Goal: Information Seeking & Learning: Learn about a topic

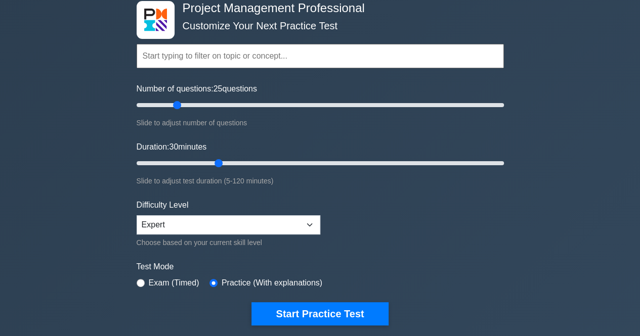
scroll to position [101, 0]
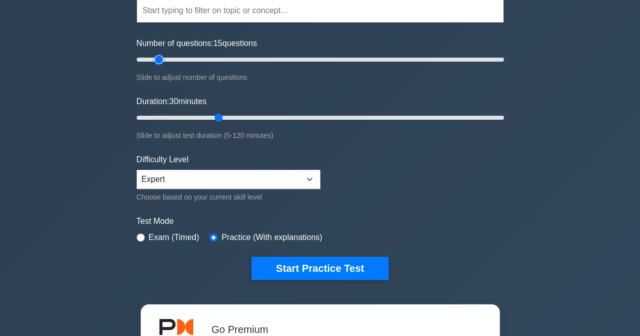
type input "15"
click at [160, 59] on input "Number of questions: 15 questions" at bounding box center [320, 60] width 367 height 12
click at [333, 280] on div "Project Management Professional Customize Your Next Practice Test Topics Scope …" at bounding box center [319, 117] width 379 height 373
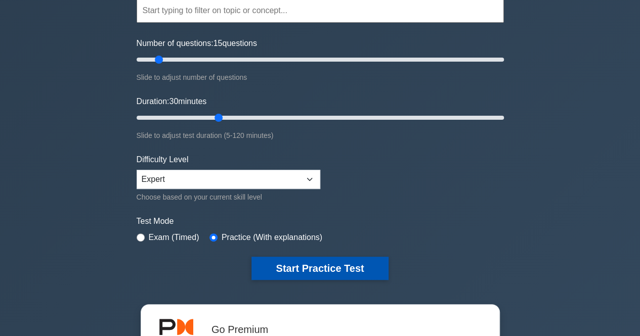
click at [329, 275] on button "Start Practice Test" at bounding box center [319, 268] width 137 height 23
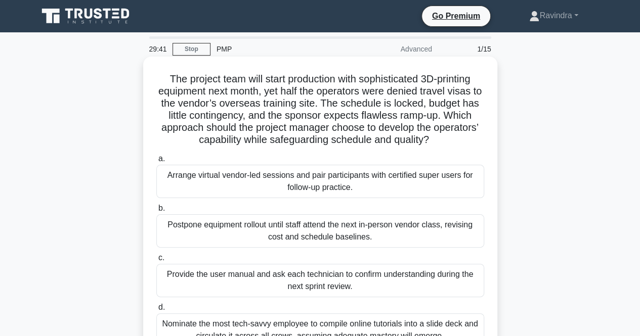
scroll to position [51, 0]
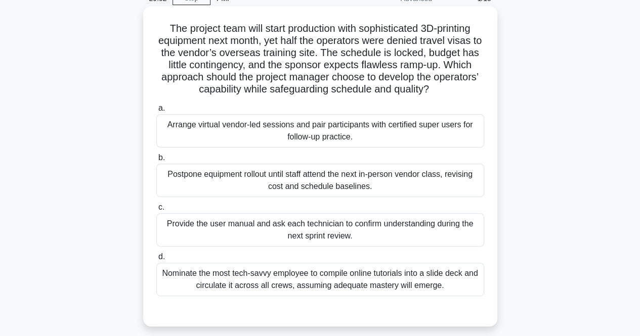
click at [360, 139] on div "Arrange virtual vendor-led sessions and pair participants with certified super …" at bounding box center [320, 130] width 328 height 33
click at [156, 112] on input "a. Arrange virtual vendor-led sessions and pair participants with certified sup…" at bounding box center [156, 108] width 0 height 7
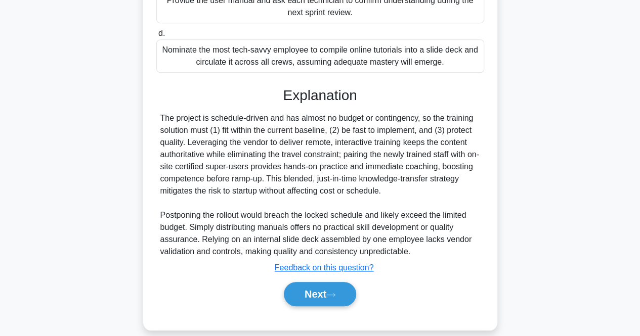
scroll to position [286, 0]
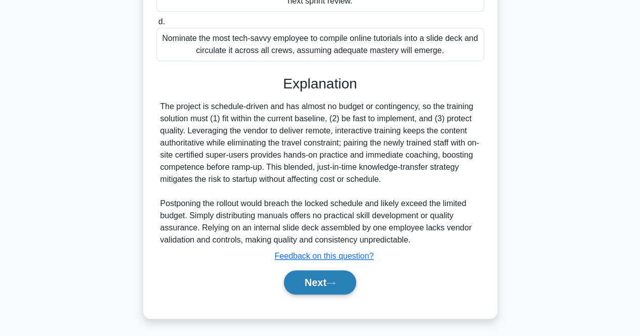
click at [328, 281] on button "Next" at bounding box center [320, 283] width 72 height 24
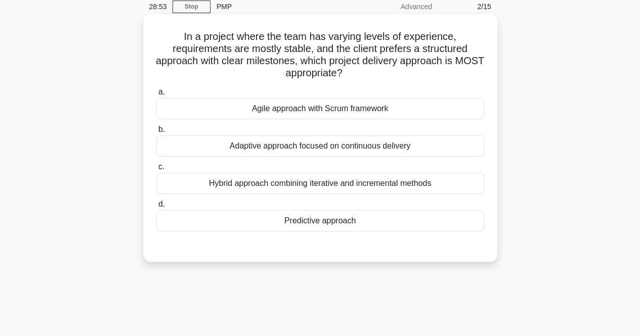
scroll to position [58, 0]
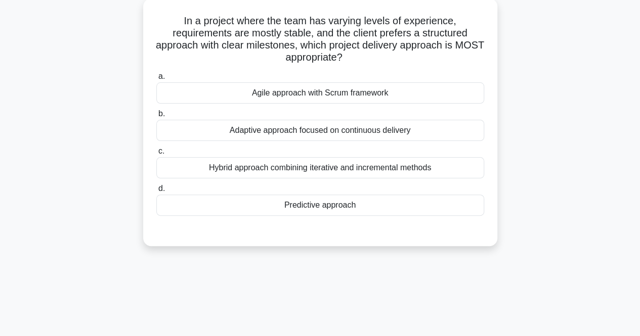
click at [314, 208] on div "Predictive approach" at bounding box center [320, 205] width 328 height 21
click at [156, 192] on input "d. Predictive approach" at bounding box center [156, 189] width 0 height 7
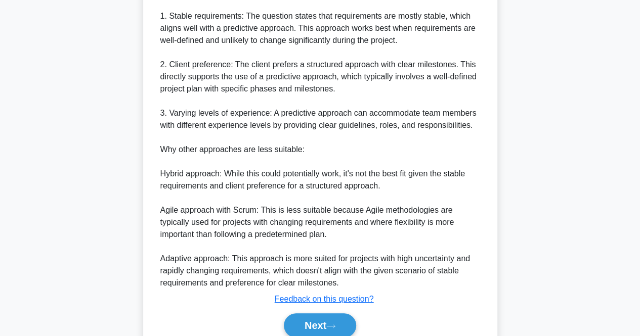
scroll to position [383, 0]
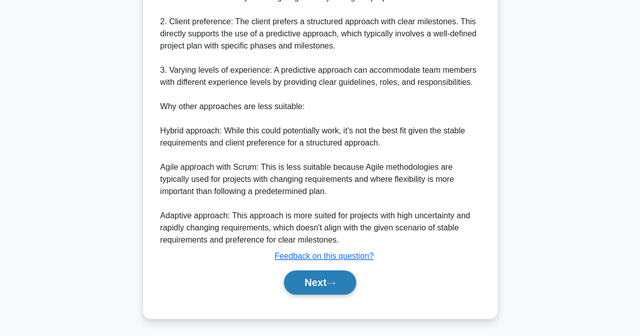
click at [318, 289] on button "Next" at bounding box center [320, 283] width 72 height 24
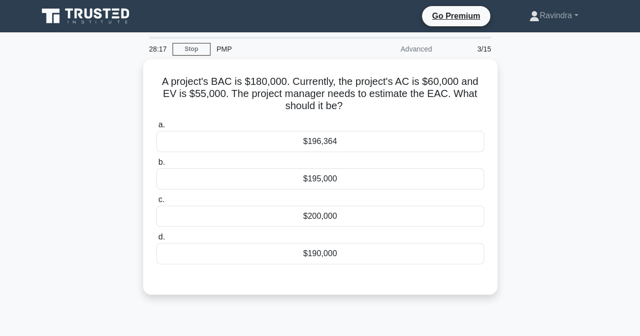
scroll to position [51, 0]
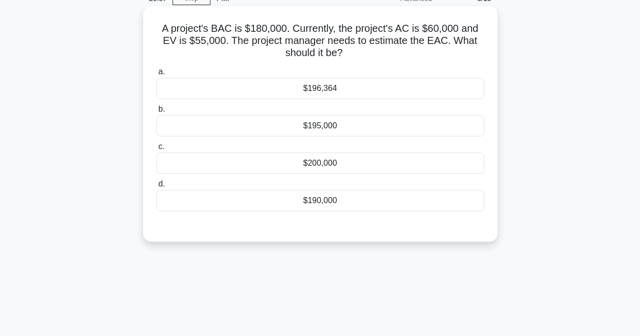
click at [310, 81] on div "$196,364" at bounding box center [320, 88] width 328 height 21
click at [156, 75] on input "a. $196,364" at bounding box center [156, 72] width 0 height 7
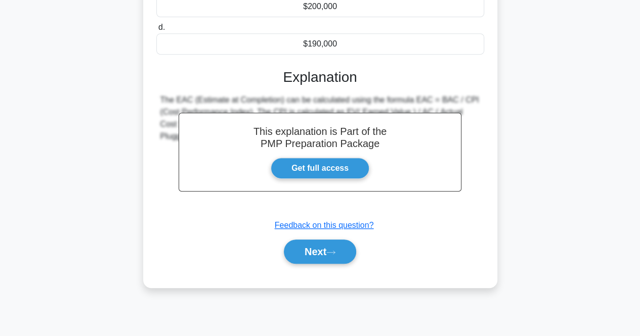
scroll to position [210, 0]
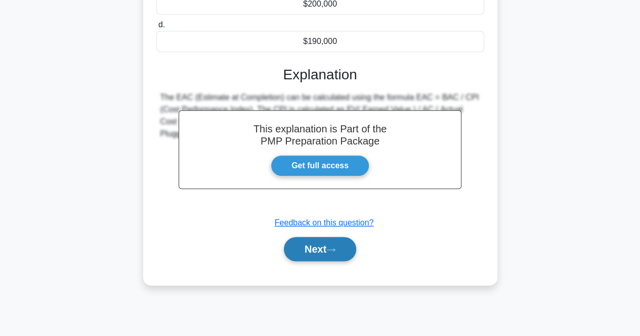
click at [310, 246] on button "Next" at bounding box center [320, 249] width 72 height 24
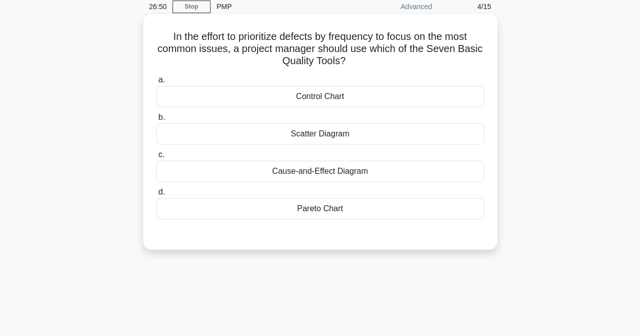
scroll to position [58, 0]
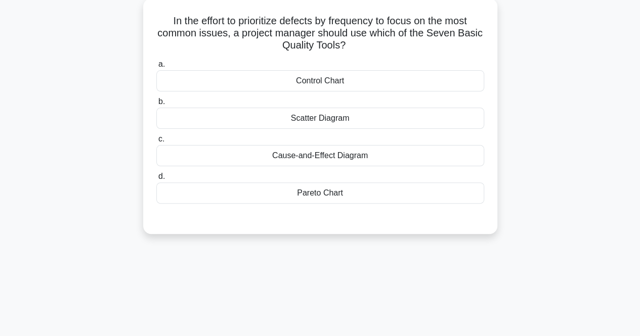
click at [266, 110] on div "Scatter Diagram" at bounding box center [320, 118] width 328 height 21
click at [156, 105] on input "b. Scatter Diagram" at bounding box center [156, 102] width 0 height 7
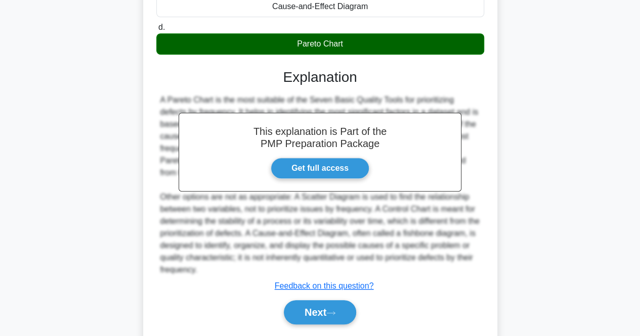
scroll to position [210, 0]
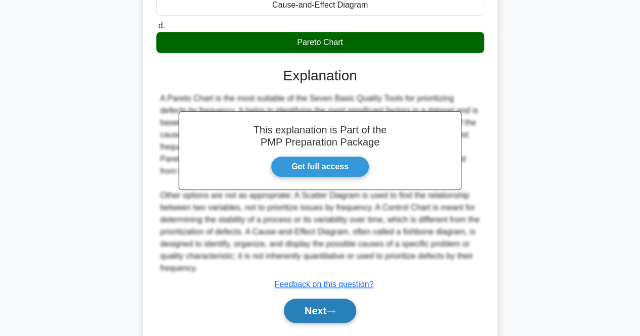
click at [325, 310] on button "Next" at bounding box center [320, 311] width 72 height 24
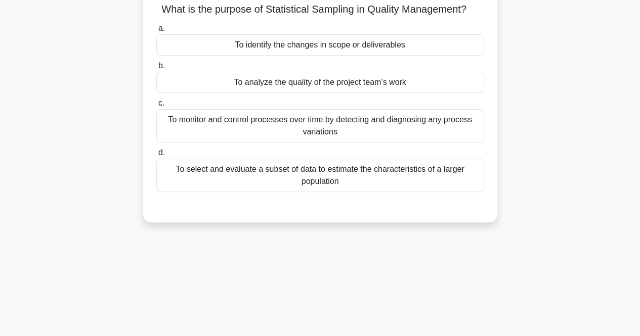
scroll to position [51, 0]
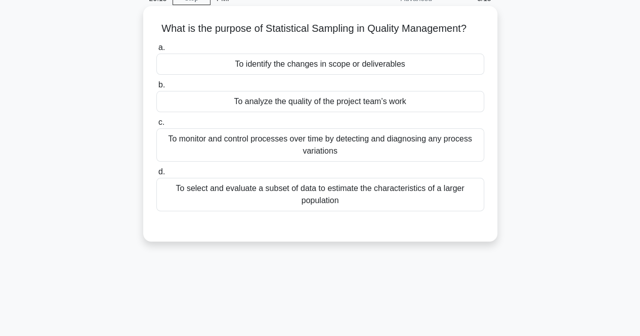
click at [271, 191] on div "To select and evaluate a subset of data to estimate the characteristics of a la…" at bounding box center [320, 194] width 328 height 33
click at [156, 175] on input "d. To select and evaluate a subset of data to estimate the characteristics of a…" at bounding box center [156, 172] width 0 height 7
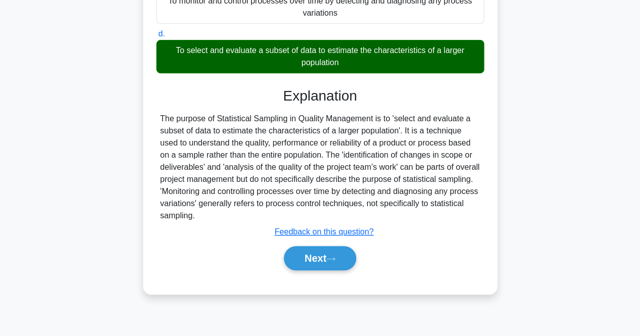
scroll to position [202, 0]
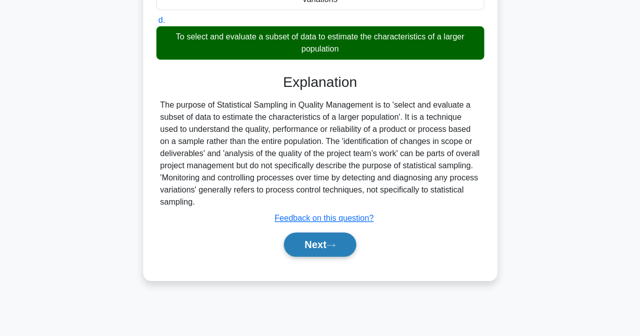
click at [313, 252] on button "Next" at bounding box center [320, 245] width 72 height 24
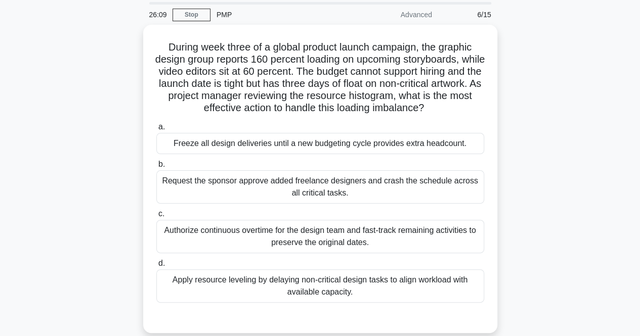
scroll to position [51, 0]
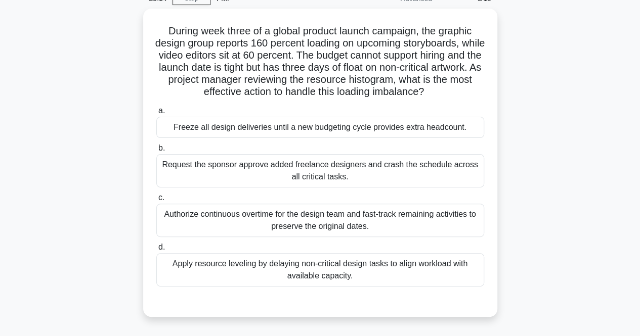
click at [110, 224] on div "During week three of a global product launch campaign, the graphic design group…" at bounding box center [320, 169] width 576 height 321
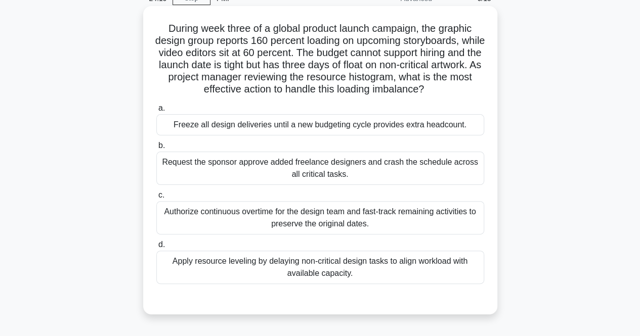
click at [223, 272] on div "Apply resource leveling by delaying non-critical design tasks to align workload…" at bounding box center [320, 267] width 328 height 33
click at [156, 248] on input "d. Apply resource leveling by delaying non-critical design tasks to align workl…" at bounding box center [156, 245] width 0 height 7
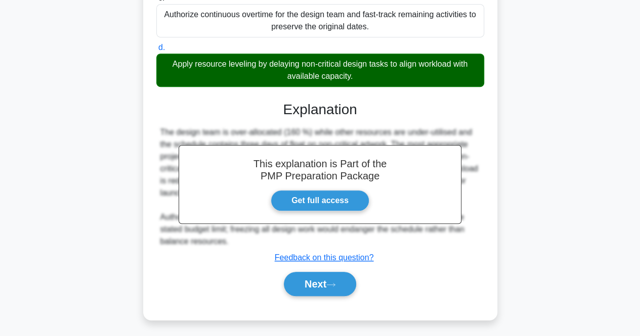
scroll to position [249, 0]
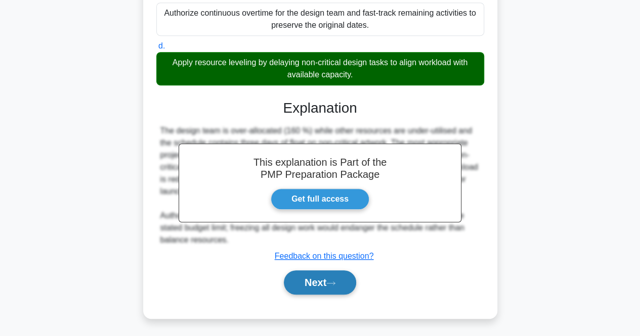
click at [328, 287] on button "Next" at bounding box center [320, 283] width 72 height 24
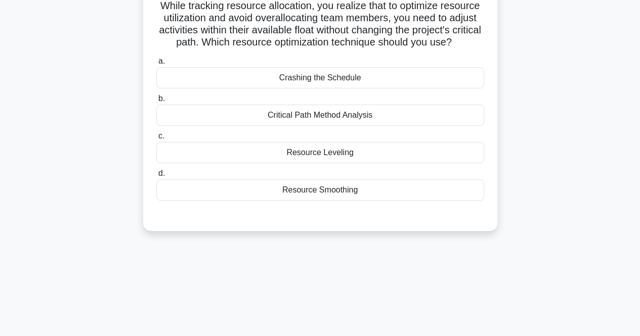
scroll to position [68, 0]
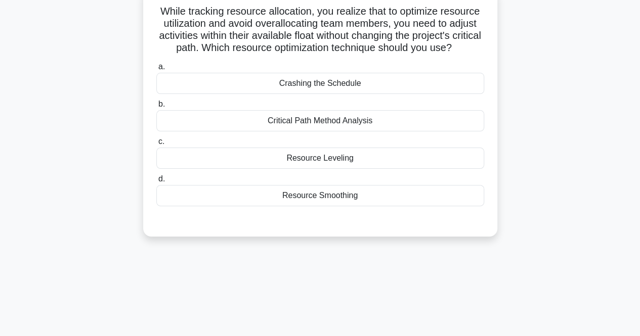
click at [405, 169] on div "Resource Leveling" at bounding box center [320, 158] width 328 height 21
click at [156, 145] on input "c. Resource Leveling" at bounding box center [156, 142] width 0 height 7
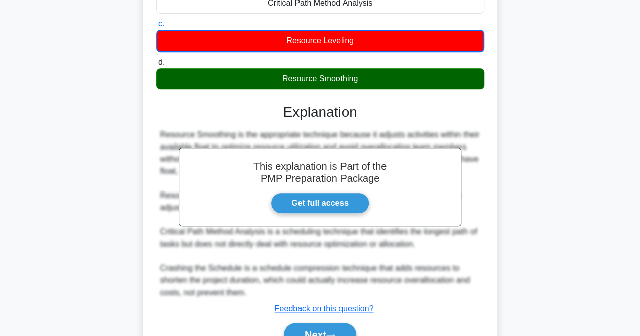
scroll to position [251, 0]
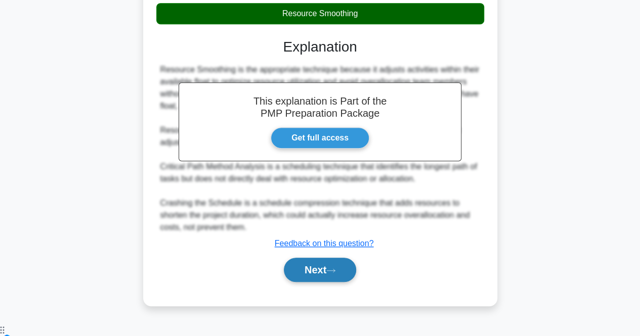
click at [331, 274] on icon at bounding box center [330, 271] width 9 height 6
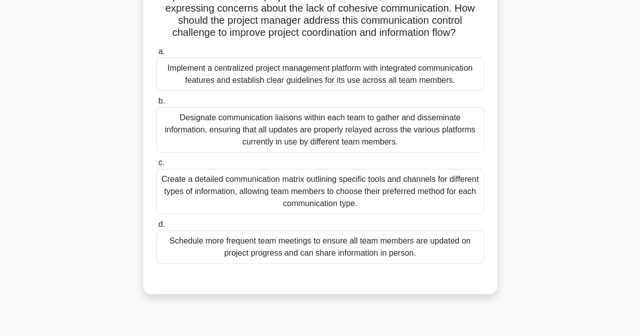
scroll to position [159, 0]
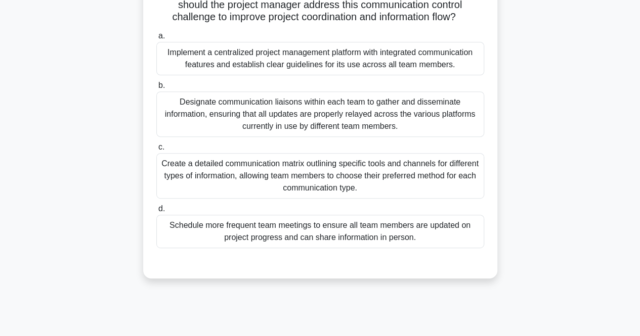
click at [268, 176] on div "Create a detailed communication matrix outlining specific tools and channels fo…" at bounding box center [320, 176] width 328 height 46
click at [156, 151] on input "c. Create a detailed communication matrix outlining specific tools and channels…" at bounding box center [156, 147] width 0 height 7
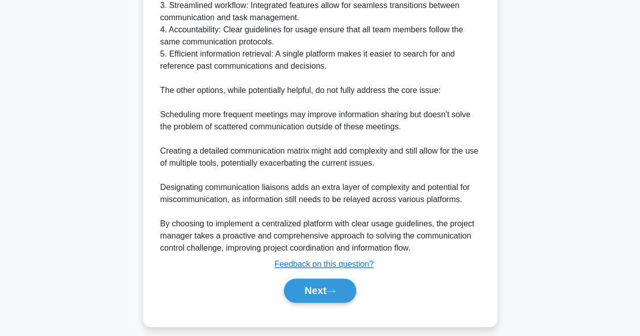
scroll to position [639, 0]
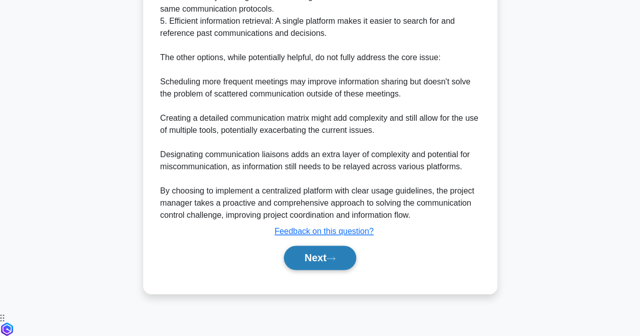
click at [326, 270] on button "Next" at bounding box center [320, 258] width 72 height 24
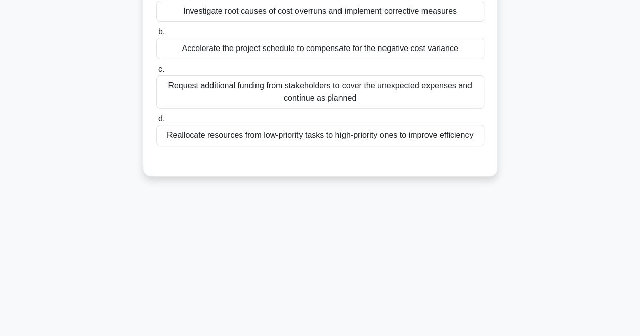
scroll to position [58, 0]
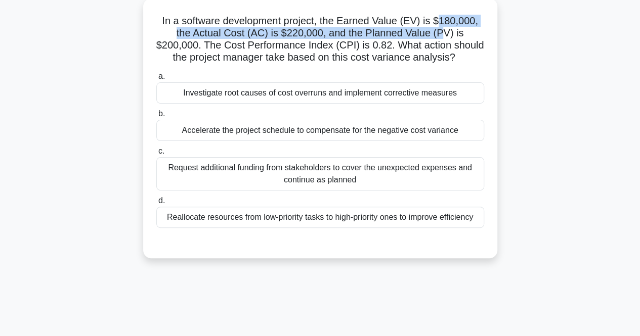
drag, startPoint x: 440, startPoint y: 22, endPoint x: 443, endPoint y: 29, distance: 8.2
click at [443, 29] on h5 "In a software development project, the Earned Value (EV) is $180,000, the Actua…" at bounding box center [320, 40] width 330 height 50
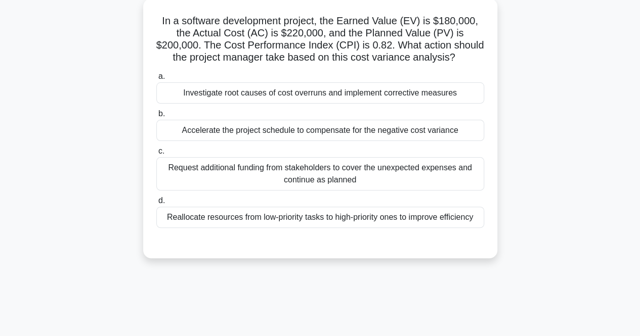
click at [292, 67] on div "In a software development project, the Earned Value (EV) is $180,000, the Actua…" at bounding box center [320, 129] width 346 height 252
click at [294, 218] on div "Reallocate resources from low-priority tasks to high-priority ones to improve e…" at bounding box center [320, 217] width 328 height 21
click at [156, 204] on input "d. Reallocate resources from low-priority tasks to high-priority ones to improv…" at bounding box center [156, 201] width 0 height 7
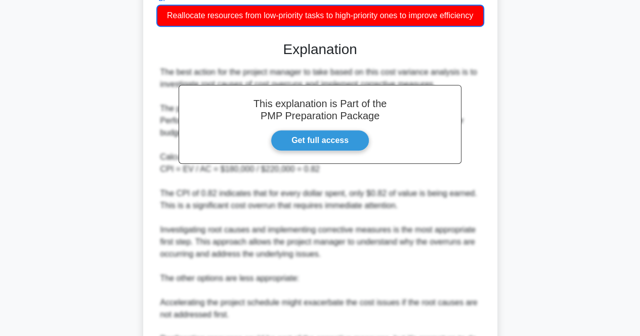
scroll to position [481, 0]
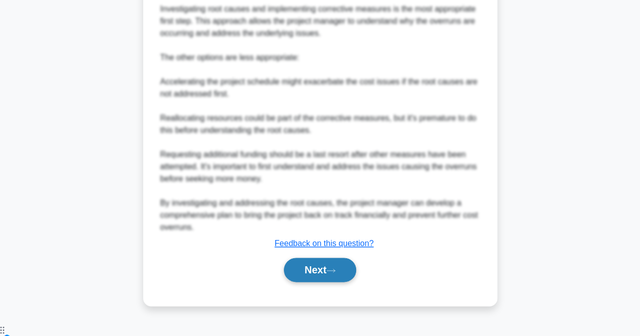
click at [354, 275] on button "Next" at bounding box center [320, 270] width 72 height 24
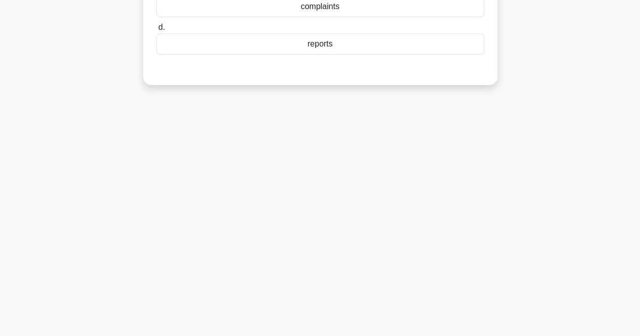
scroll to position [58, 0]
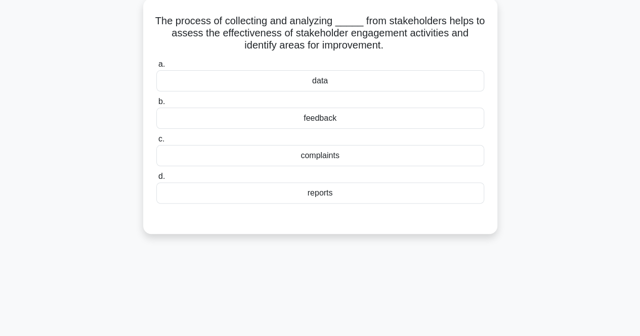
click at [341, 123] on div "feedback" at bounding box center [320, 118] width 328 height 21
click at [156, 105] on input "b. feedback" at bounding box center [156, 102] width 0 height 7
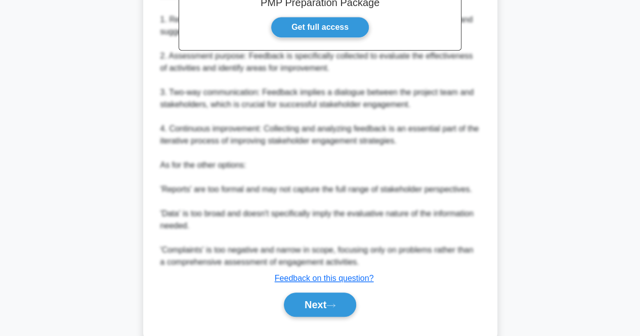
scroll to position [371, 0]
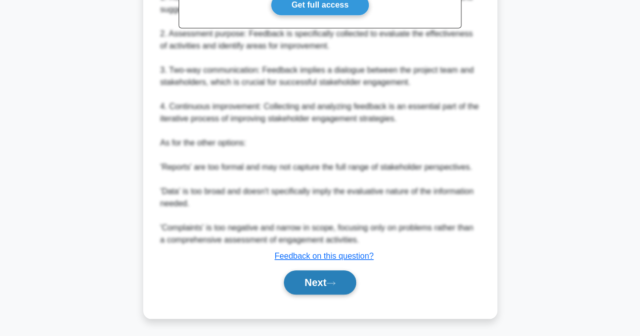
click at [327, 276] on button "Next" at bounding box center [320, 283] width 72 height 24
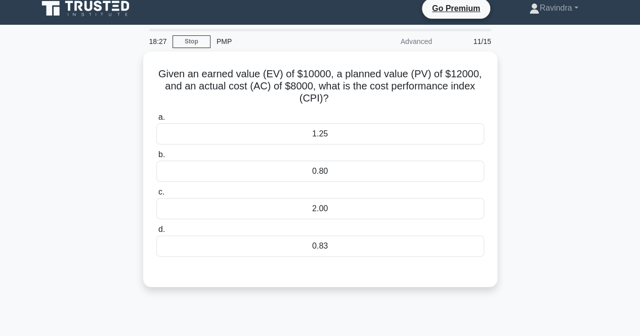
scroll to position [58, 0]
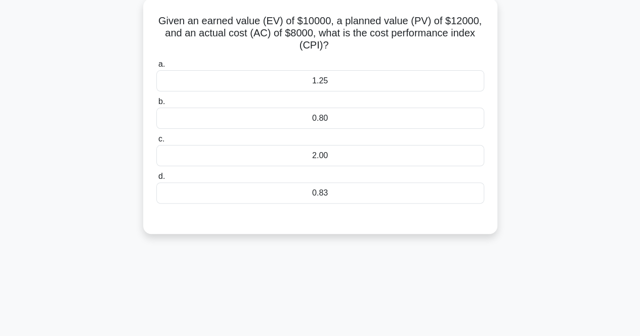
click at [384, 89] on div "1.25" at bounding box center [320, 80] width 328 height 21
click at [156, 68] on input "a. 1.25" at bounding box center [156, 64] width 0 height 7
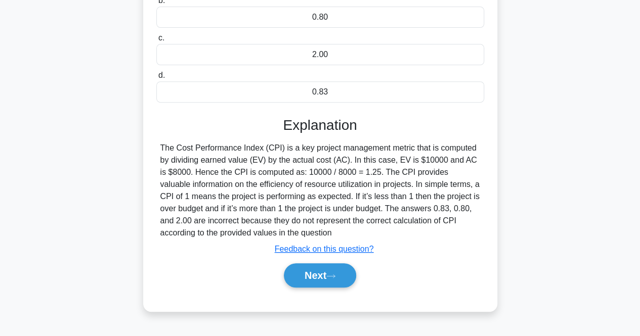
scroll to position [210, 0]
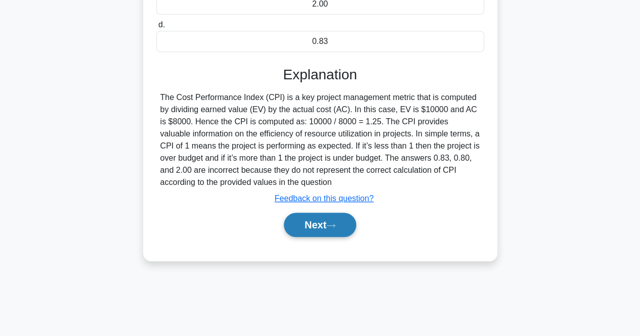
click at [344, 221] on button "Next" at bounding box center [320, 225] width 72 height 24
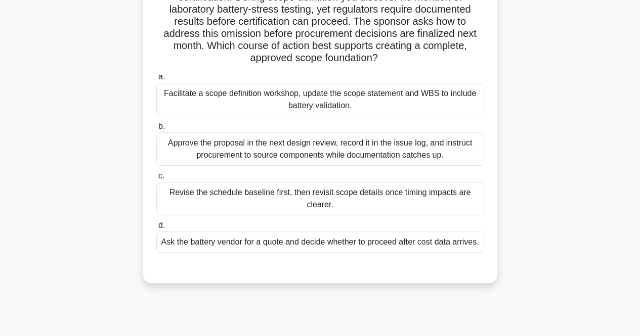
scroll to position [58, 0]
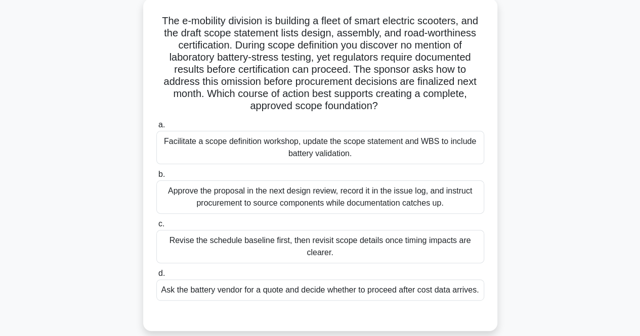
click at [268, 153] on div "Facilitate a scope definition workshop, update the scope statement and WBS to i…" at bounding box center [320, 147] width 328 height 33
click at [156, 128] on input "a. Facilitate a scope definition workshop, update the scope statement and WBS t…" at bounding box center [156, 125] width 0 height 7
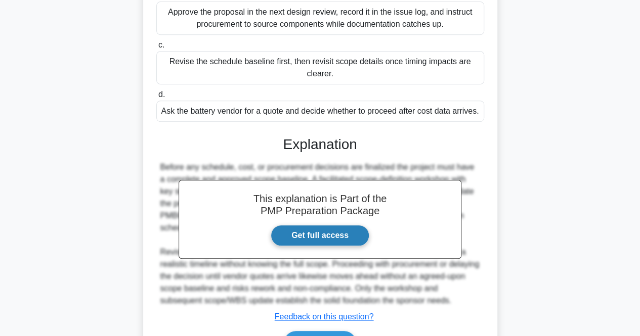
scroll to position [293, 0]
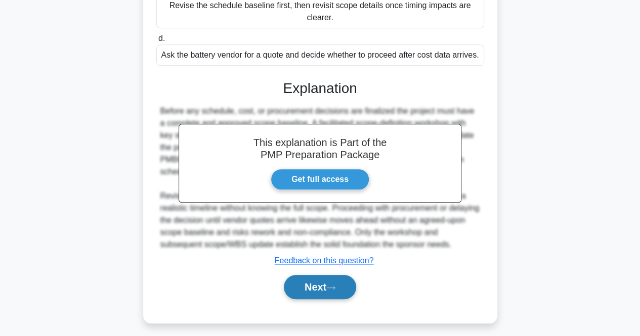
click at [351, 289] on button "Next" at bounding box center [320, 287] width 72 height 24
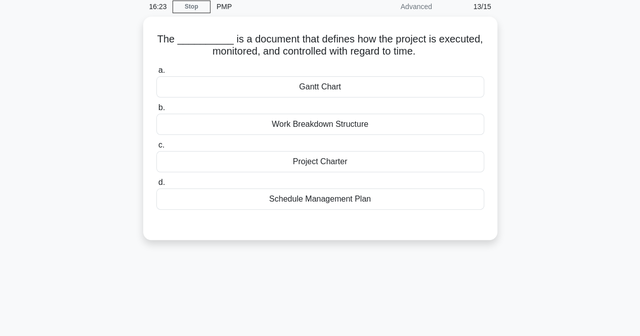
scroll to position [58, 0]
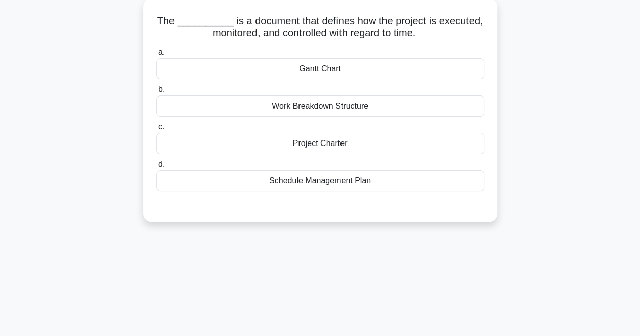
click at [361, 179] on div "Schedule Management Plan" at bounding box center [320, 180] width 328 height 21
click at [156, 168] on input "d. Schedule Management Plan" at bounding box center [156, 164] width 0 height 7
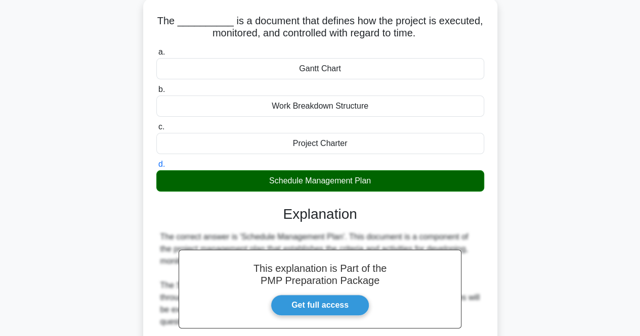
scroll to position [260, 0]
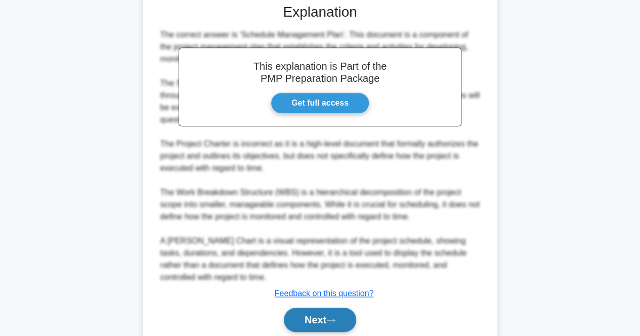
click at [333, 312] on button "Next" at bounding box center [320, 320] width 72 height 24
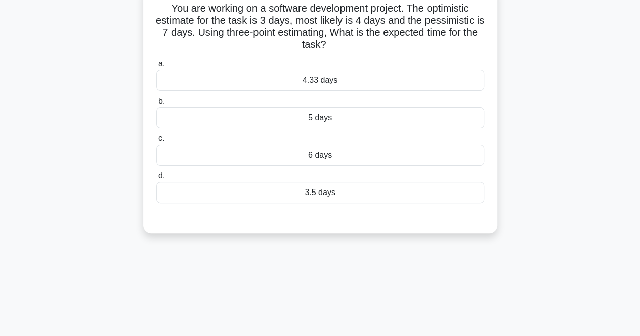
scroll to position [58, 0]
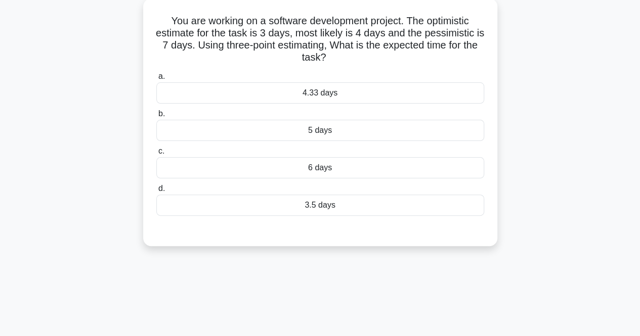
click at [378, 96] on div "4.33 days" at bounding box center [320, 92] width 328 height 21
click at [156, 80] on input "a. 4.33 days" at bounding box center [156, 76] width 0 height 7
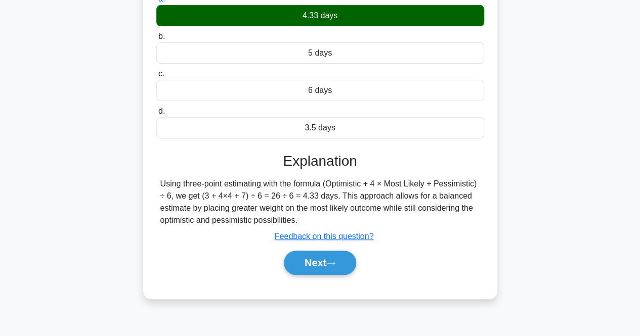
scroll to position [210, 0]
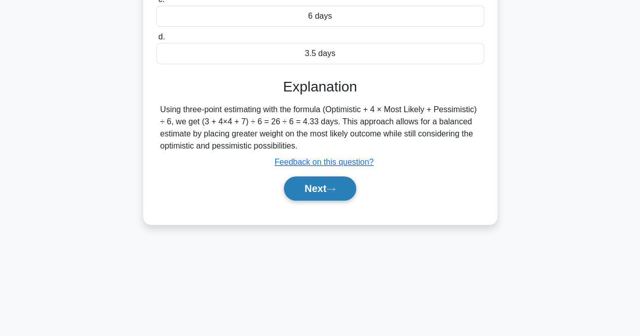
click at [342, 191] on button "Next" at bounding box center [320, 188] width 72 height 24
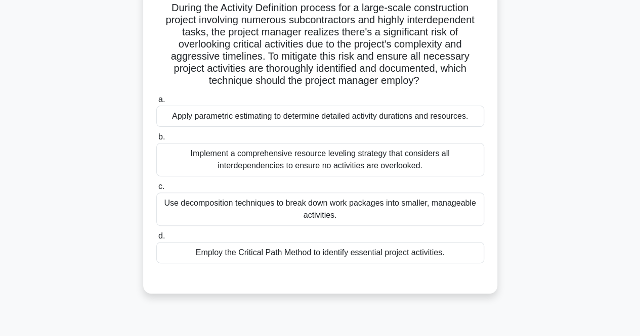
scroll to position [58, 0]
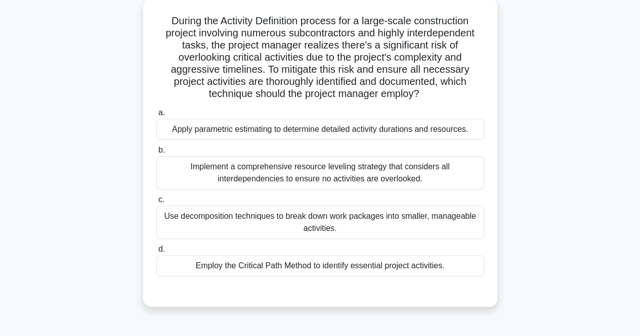
click at [481, 165] on div "Implement a comprehensive resource leveling strategy that considers all interde…" at bounding box center [320, 172] width 328 height 33
click at [156, 154] on input "b. Implement a comprehensive resource leveling strategy that considers all inte…" at bounding box center [156, 150] width 0 height 7
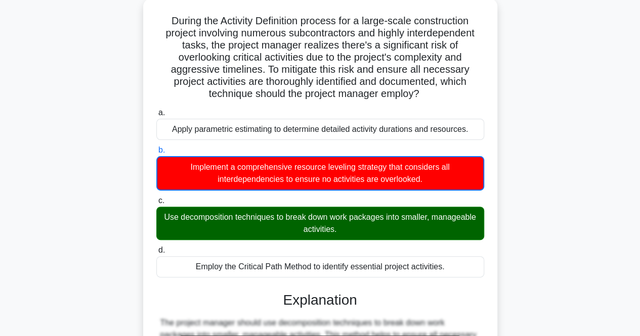
scroll to position [251, 0]
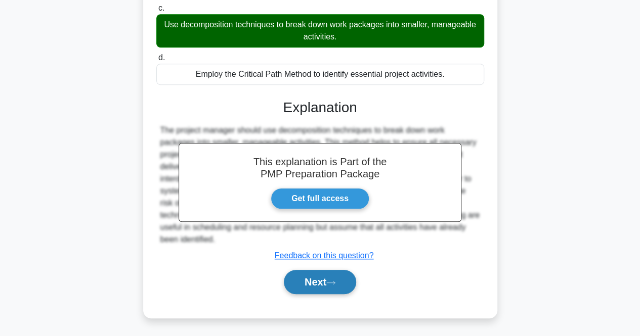
click at [350, 286] on button "Next" at bounding box center [320, 282] width 72 height 24
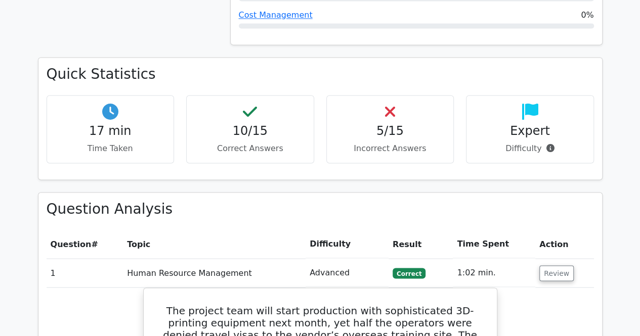
scroll to position [758, 0]
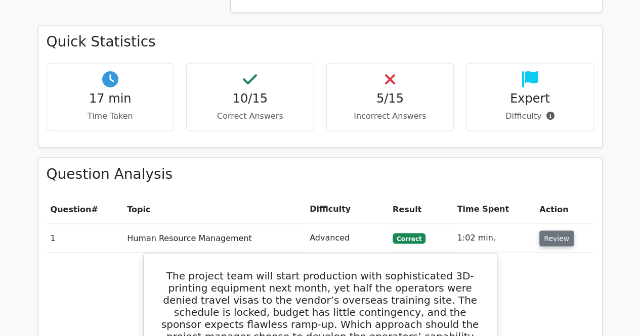
click at [546, 231] on button "Review" at bounding box center [556, 239] width 34 height 16
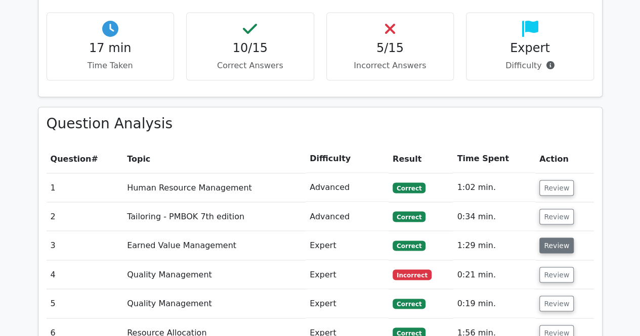
scroll to position [910, 0]
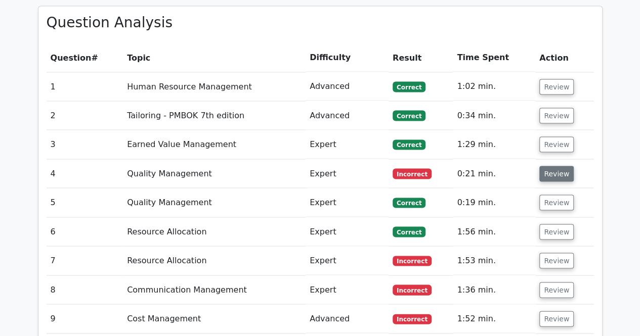
click at [552, 166] on button "Review" at bounding box center [556, 174] width 34 height 16
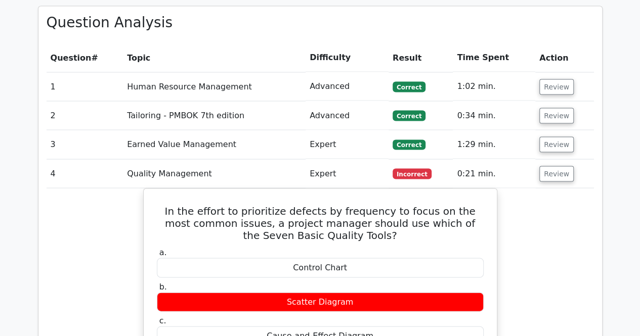
click at [552, 166] on button "Review" at bounding box center [556, 174] width 34 height 16
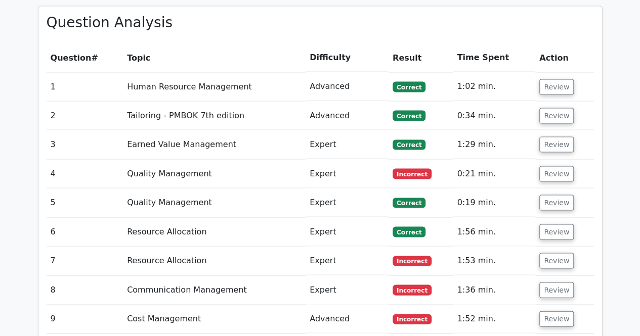
click at [552, 166] on button "Review" at bounding box center [556, 174] width 34 height 16
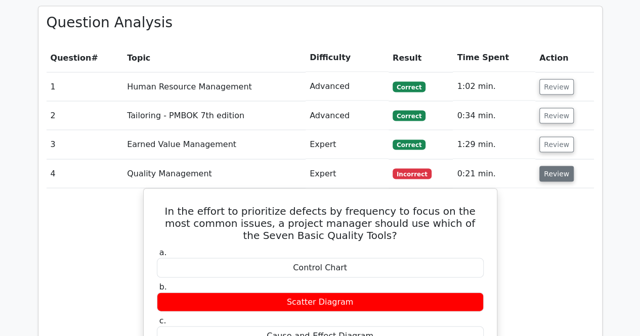
click at [552, 166] on button "Review" at bounding box center [556, 174] width 34 height 16
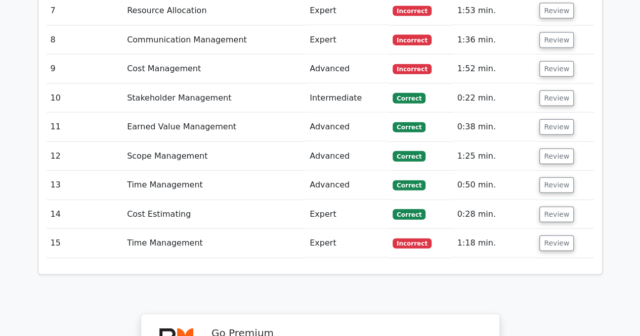
scroll to position [1163, 0]
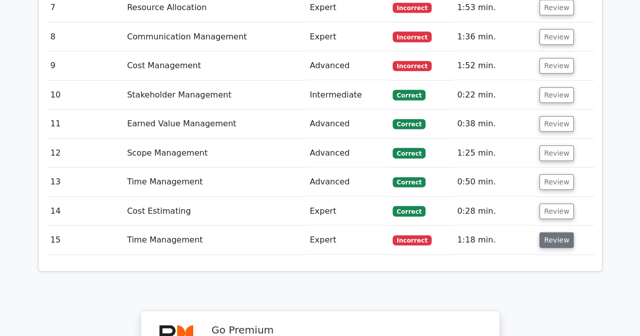
click at [563, 233] on button "Review" at bounding box center [556, 241] width 34 height 16
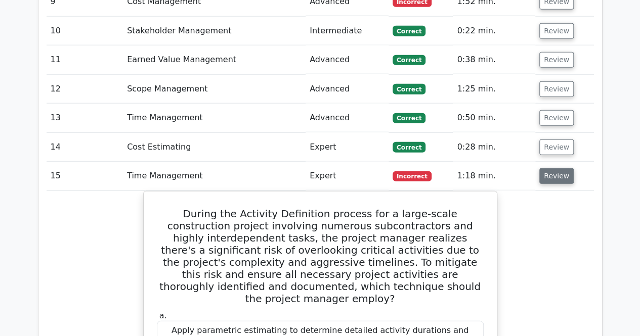
scroll to position [1213, 0]
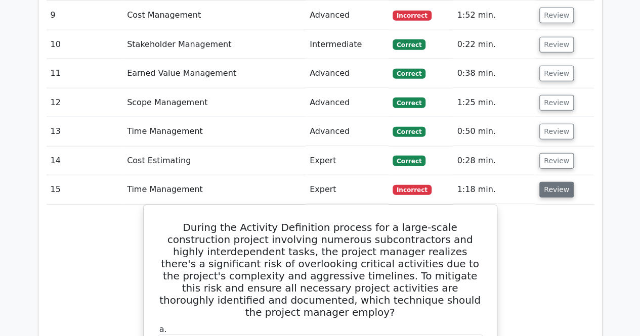
click at [551, 182] on button "Review" at bounding box center [556, 190] width 34 height 16
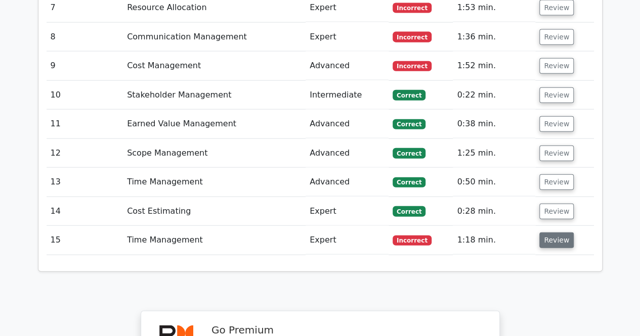
scroll to position [1112, 0]
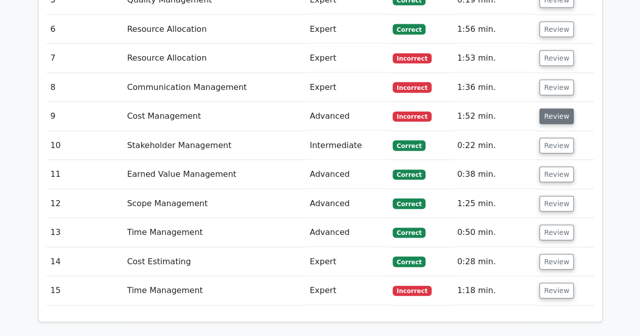
click at [555, 109] on button "Review" at bounding box center [556, 117] width 34 height 16
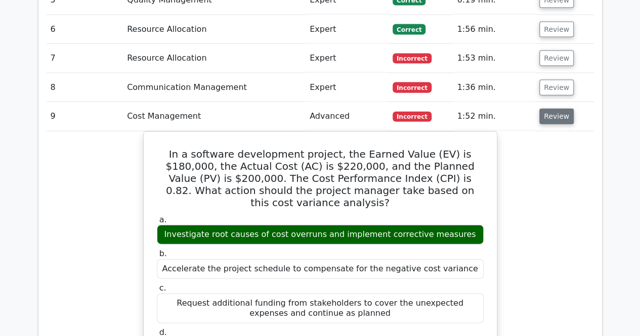
click at [555, 109] on button "Review" at bounding box center [556, 117] width 34 height 16
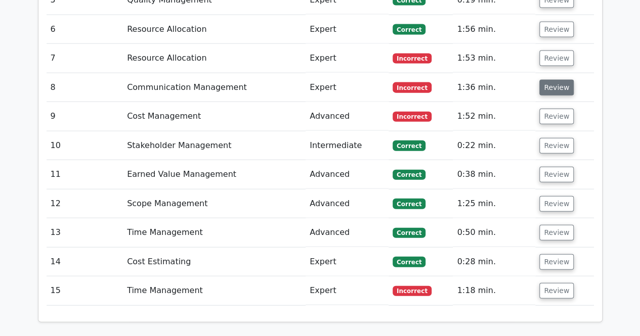
click at [554, 80] on button "Review" at bounding box center [556, 88] width 34 height 16
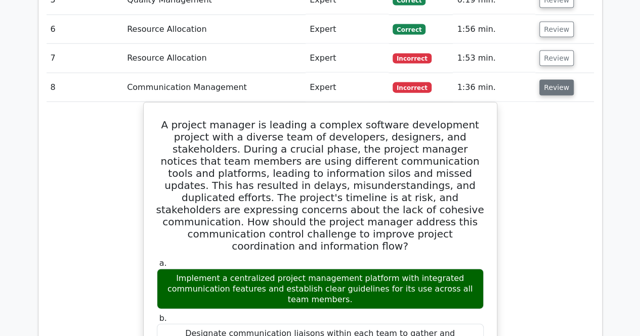
click at [554, 80] on button "Review" at bounding box center [556, 88] width 34 height 16
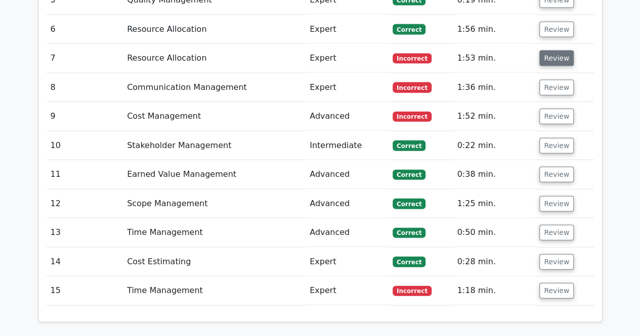
click at [555, 51] on button "Review" at bounding box center [556, 59] width 34 height 16
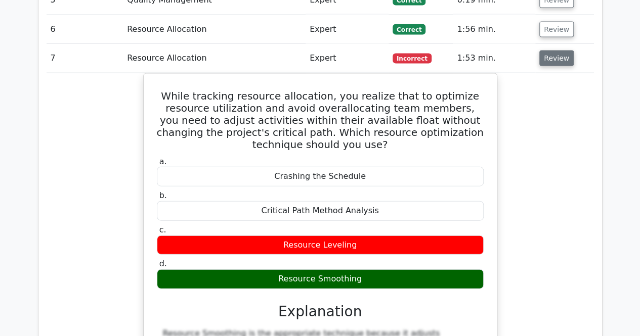
click at [555, 51] on button "Review" at bounding box center [556, 59] width 34 height 16
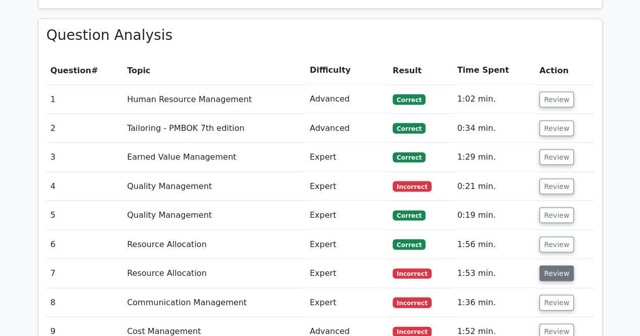
scroll to position [758, 0]
